Goal: Task Accomplishment & Management: Use online tool/utility

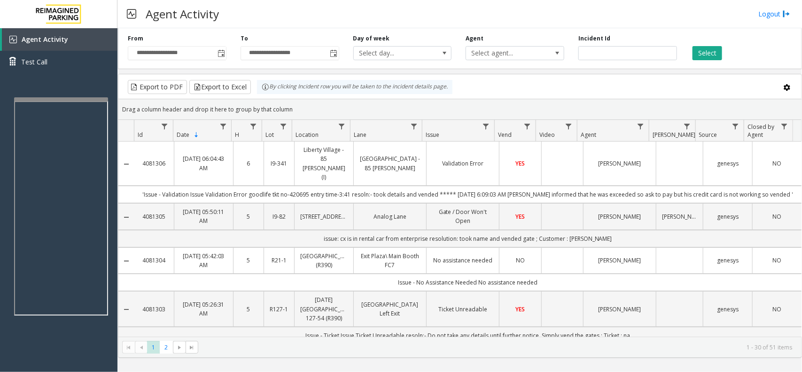
click at [64, 98] on div at bounding box center [61, 99] width 94 height 4
click at [81, 99] on div at bounding box center [55, 98] width 94 height 4
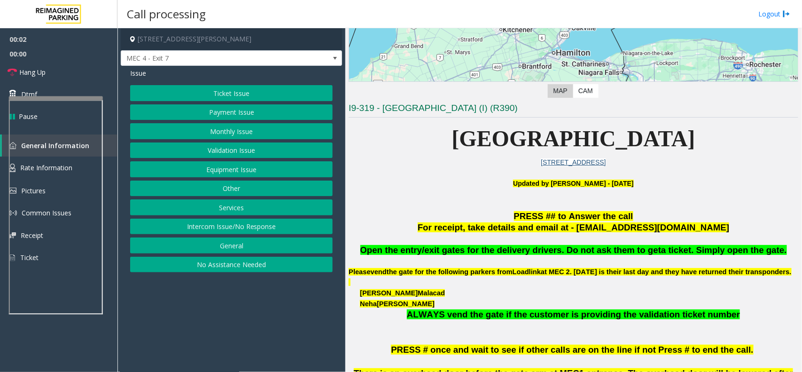
scroll to position [176, 0]
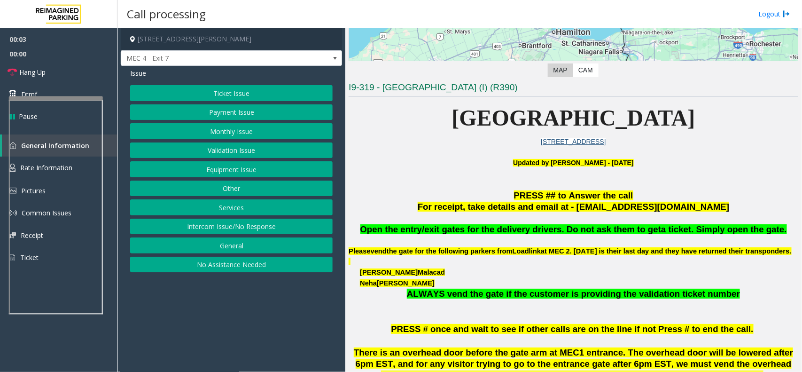
click at [232, 176] on button "Equipment Issue" at bounding box center [231, 169] width 202 height 16
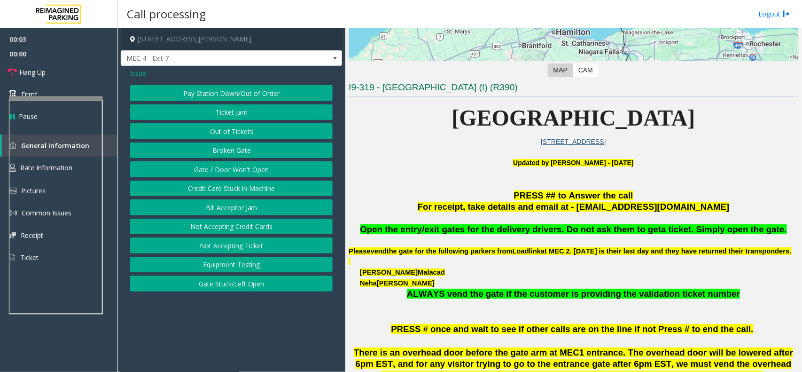
click at [228, 168] on button "Gate / Door Won't Open" at bounding box center [231, 169] width 202 height 16
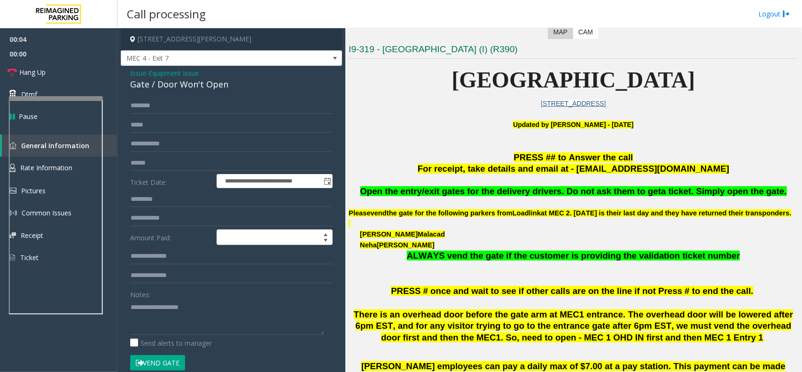
scroll to position [235, 0]
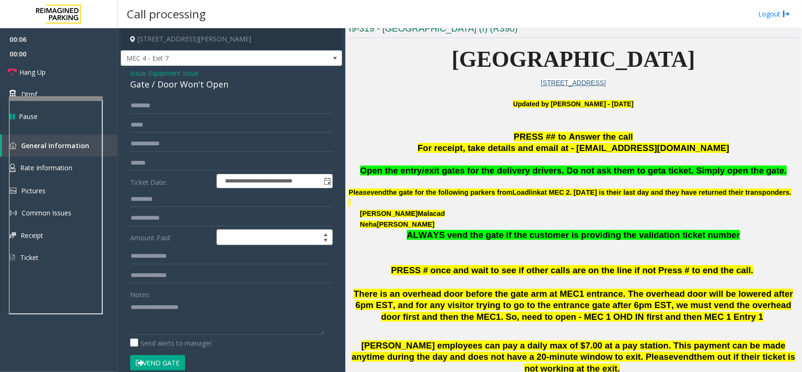
click at [183, 81] on div "Gate / Door Won't Open" at bounding box center [231, 84] width 202 height 13
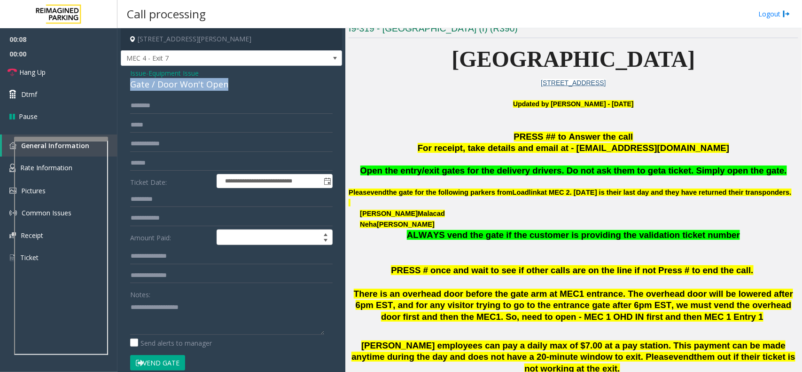
click at [84, 142] on div at bounding box center [61, 247] width 94 height 220
copy div "Gate / Door Won't Open"
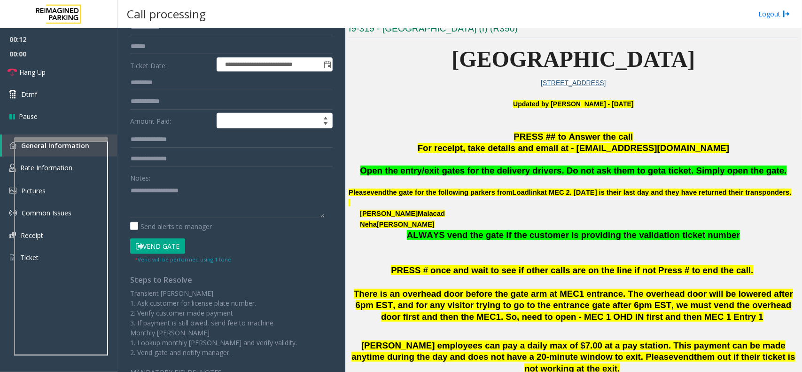
scroll to position [117, 0]
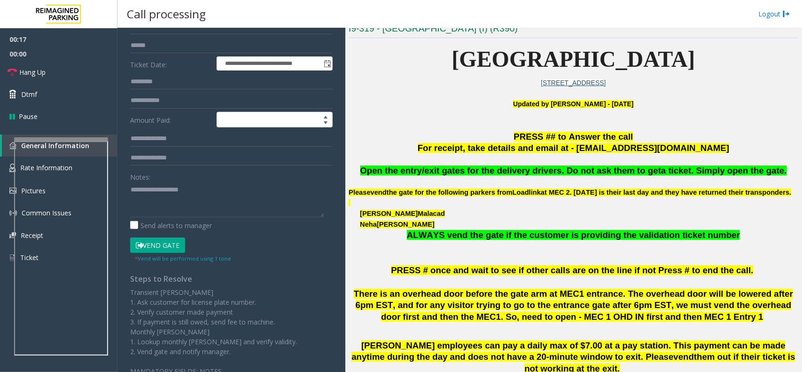
click at [175, 247] on button "Vend Gate" at bounding box center [157, 245] width 55 height 16
click at [183, 195] on textarea at bounding box center [227, 199] width 194 height 35
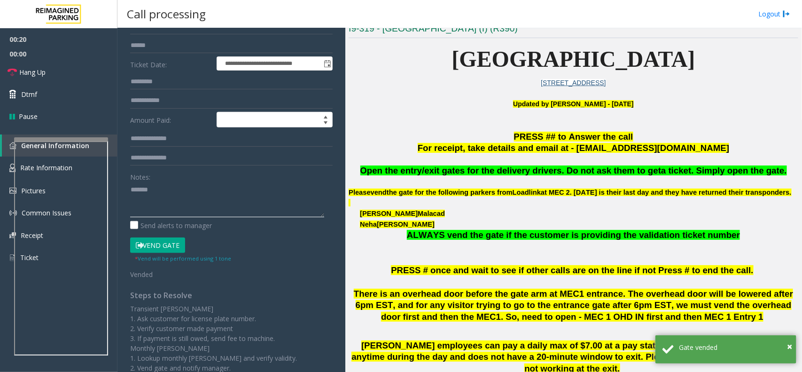
paste textarea "**********"
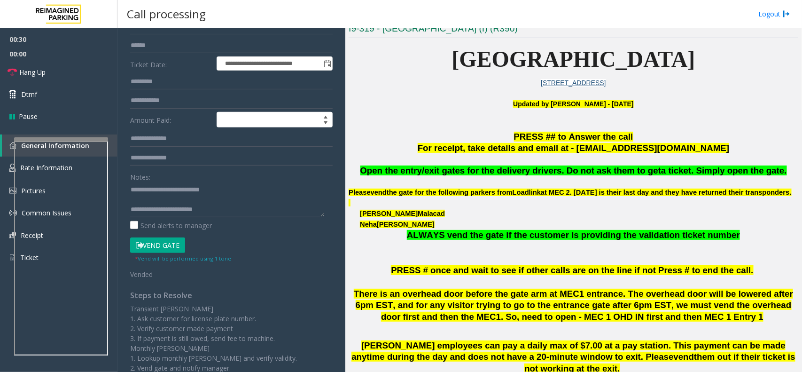
click at [508, 174] on span "Open the entry/exit gates for the delivery drivers. Do not ask them to get" at bounding box center [510, 170] width 301 height 10
copy span "delivery"
click at [225, 209] on textarea at bounding box center [227, 199] width 194 height 35
paste textarea "*********"
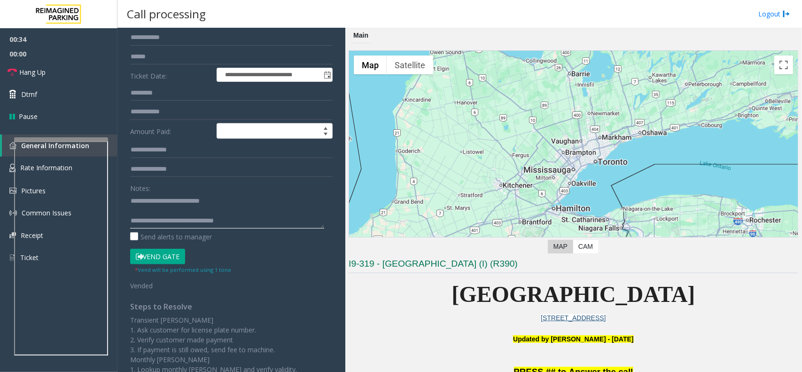
scroll to position [187, 0]
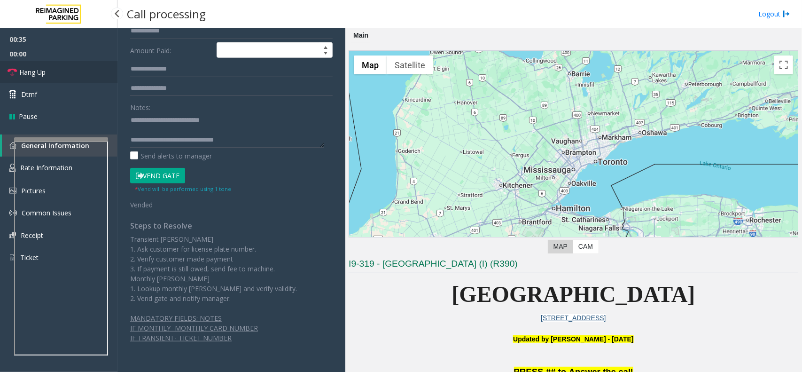
click at [46, 76] on link "Hang Up" at bounding box center [58, 72] width 117 height 22
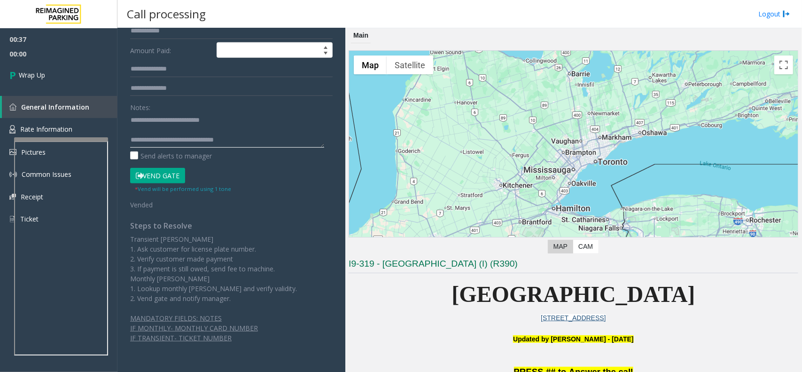
click at [264, 139] on textarea at bounding box center [227, 129] width 194 height 35
type textarea "**********"
click at [35, 81] on link "Wrap Up" at bounding box center [58, 75] width 117 height 28
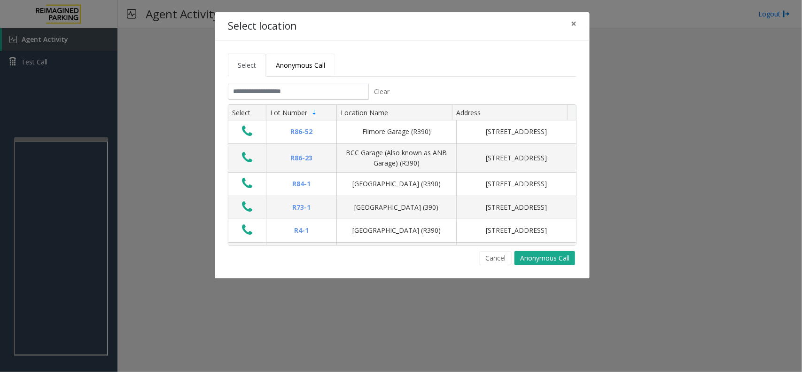
click at [309, 66] on span "Anonymous Call" at bounding box center [300, 65] width 49 height 9
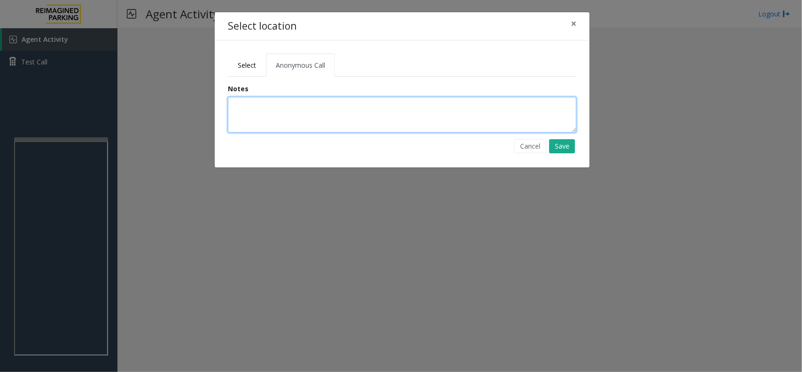
click at [280, 115] on textarea at bounding box center [402, 115] width 349 height 36
type textarea "**********"
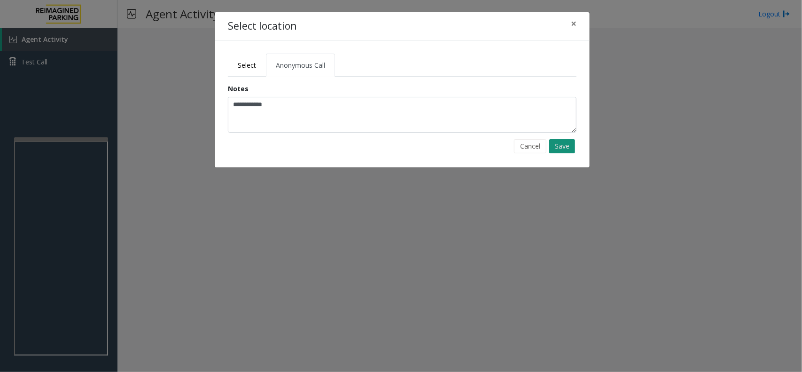
click at [567, 144] on button "Save" at bounding box center [562, 146] width 26 height 14
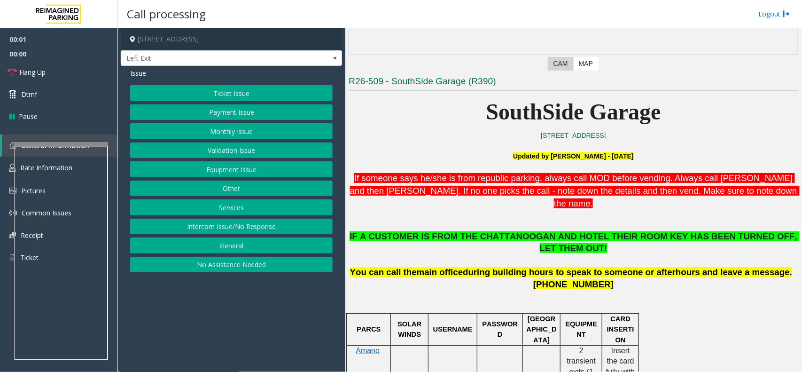
scroll to position [235, 0]
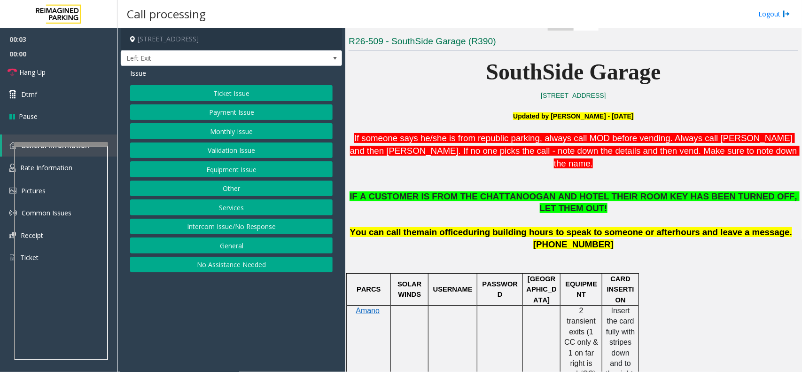
click at [226, 207] on button "Services" at bounding box center [231, 207] width 202 height 16
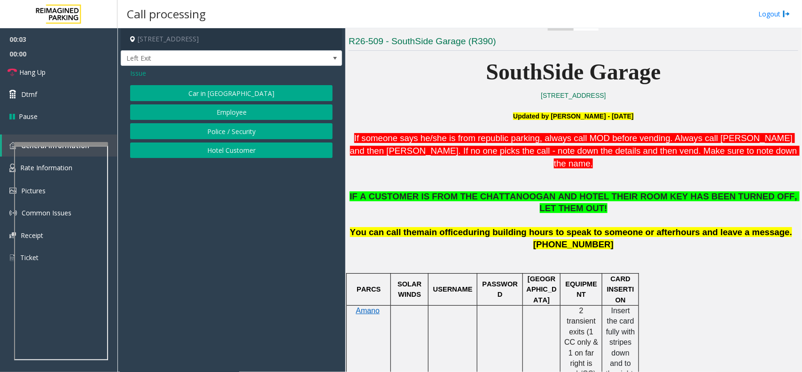
click at [221, 146] on button "Hotel Customer" at bounding box center [231, 150] width 202 height 16
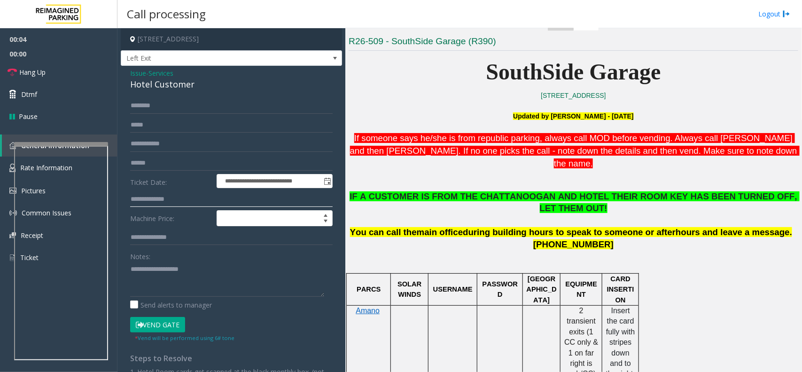
click at [168, 196] on input "text" at bounding box center [231, 199] width 202 height 16
type input "***"
click at [166, 328] on button "Vend Gate" at bounding box center [157, 325] width 55 height 16
click at [165, 85] on div "Hotel Customer" at bounding box center [231, 84] width 202 height 13
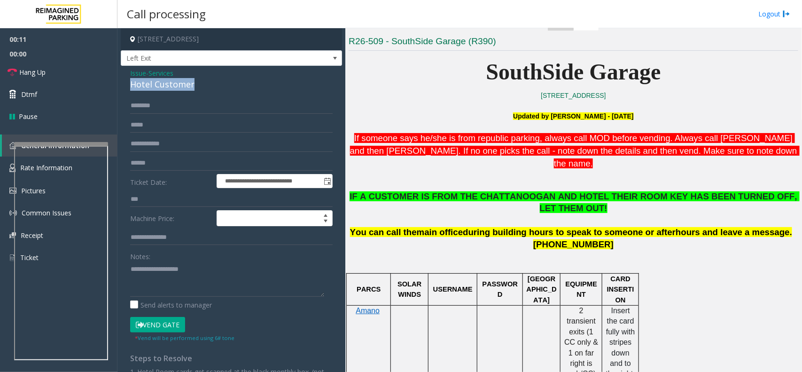
click at [165, 85] on div "Hotel Customer" at bounding box center [231, 84] width 202 height 13
copy div "Hotel Customer"
click at [155, 282] on textarea at bounding box center [227, 278] width 194 height 35
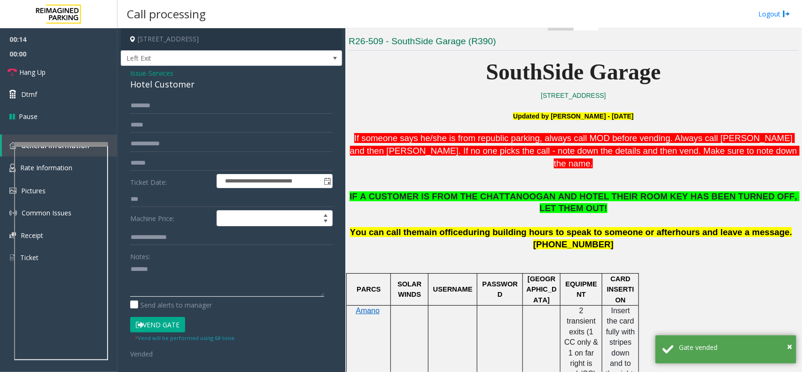
paste textarea "**********"
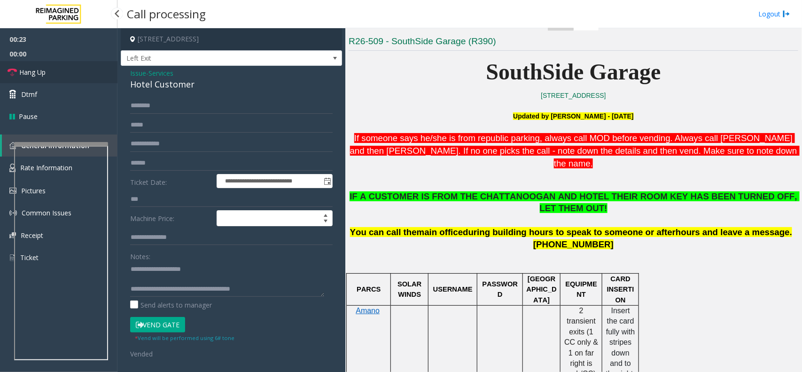
click at [67, 71] on link "Hang Up" at bounding box center [58, 72] width 117 height 22
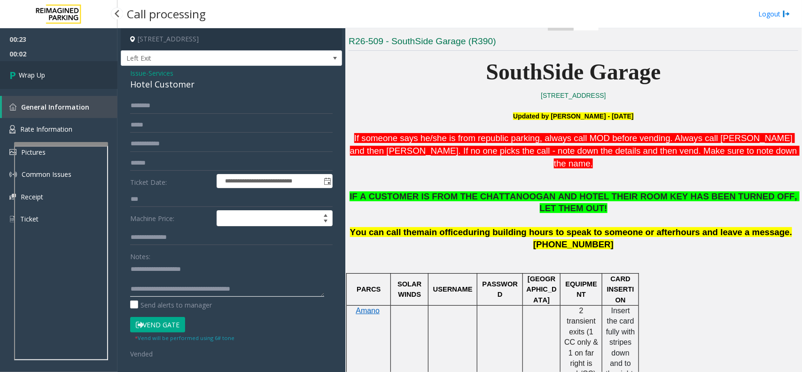
type textarea "**********"
click at [19, 68] on link "Wrap Up" at bounding box center [58, 75] width 117 height 28
